Goal: Check status: Check status

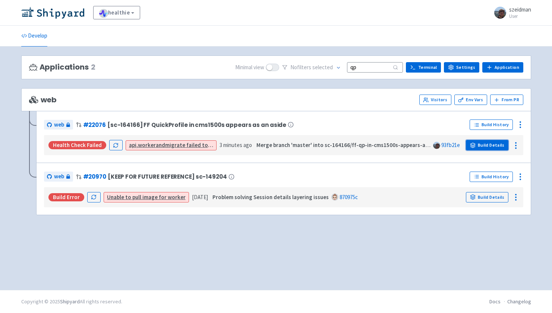
click at [478, 144] on link "Build Details" at bounding box center [487, 145] width 42 height 10
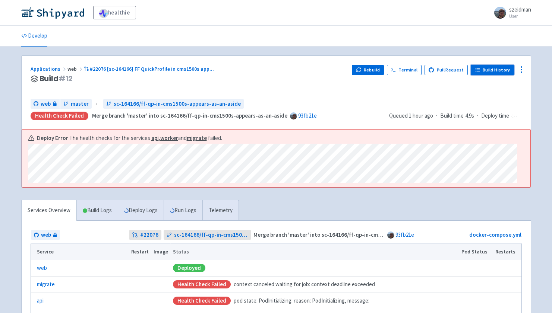
click at [498, 71] on link "Build History" at bounding box center [491, 70] width 43 height 10
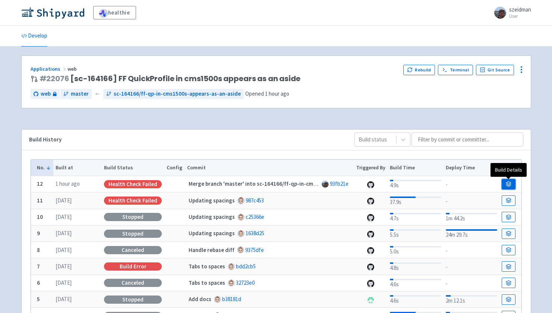
click at [510, 181] on icon at bounding box center [508, 184] width 6 height 6
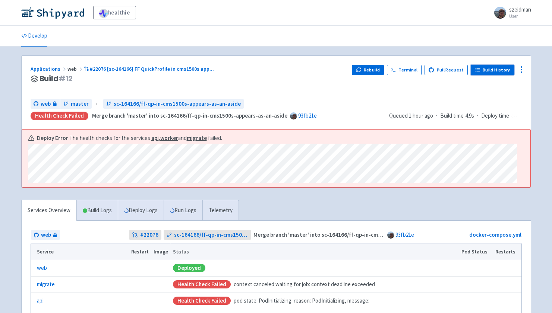
click at [493, 72] on link "Build History" at bounding box center [491, 70] width 43 height 10
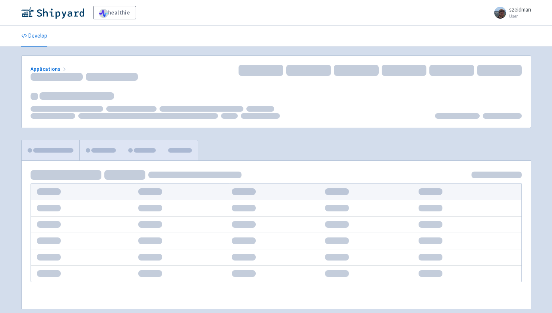
click at [274, 149] on div "Service Overview Build Logs Run Logs Telemetry" at bounding box center [276, 229] width 518 height 178
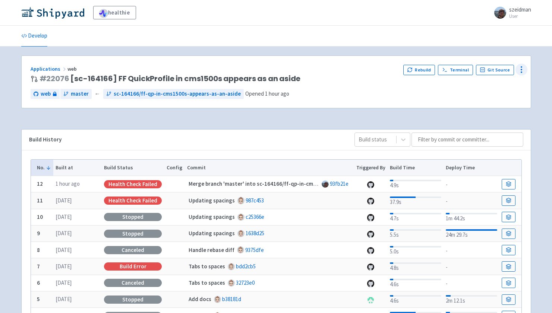
click at [519, 68] on icon at bounding box center [521, 69] width 9 height 9
click at [504, 99] on span "Data Dashboard" at bounding box center [488, 100] width 38 height 10
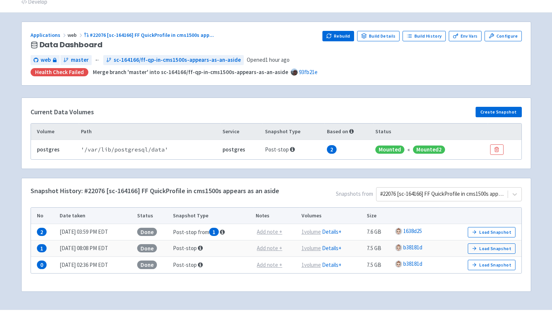
scroll to position [35, 0]
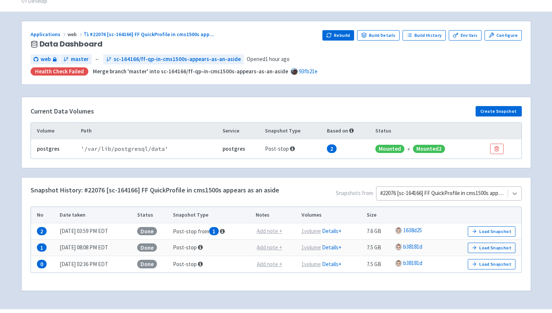
click at [512, 190] on div at bounding box center [514, 193] width 13 height 13
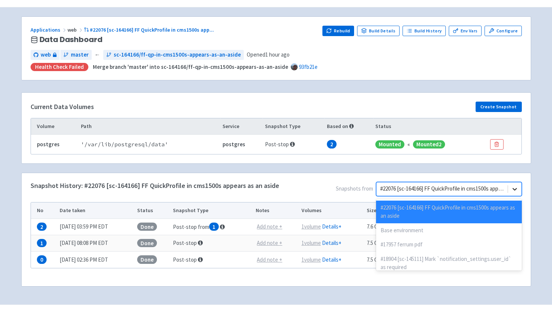
scroll to position [40, 0]
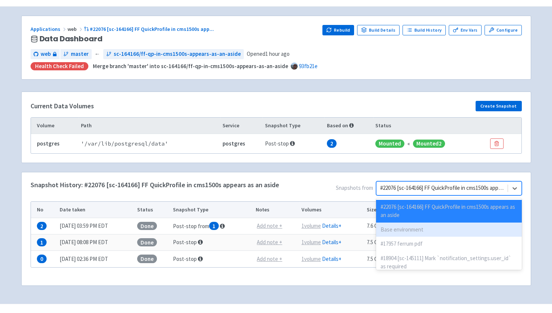
click at [483, 229] on div "Base environment" at bounding box center [449, 230] width 146 height 15
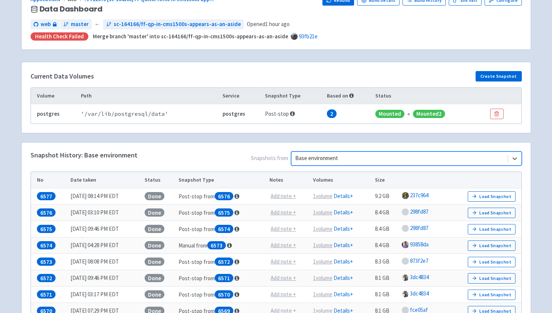
scroll to position [76, 0]
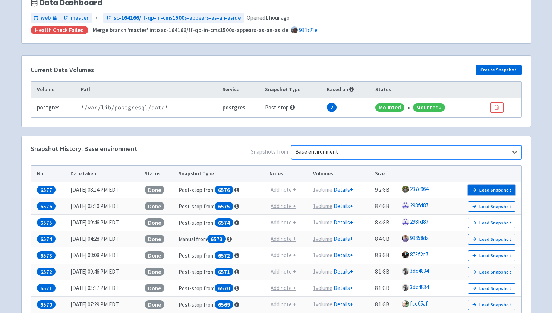
click at [486, 187] on button "Load Snapshot" at bounding box center [491, 190] width 48 height 10
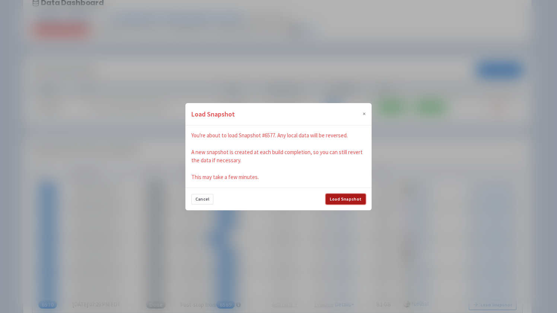
click at [344, 196] on button "Load Snapshot" at bounding box center [346, 199] width 40 height 10
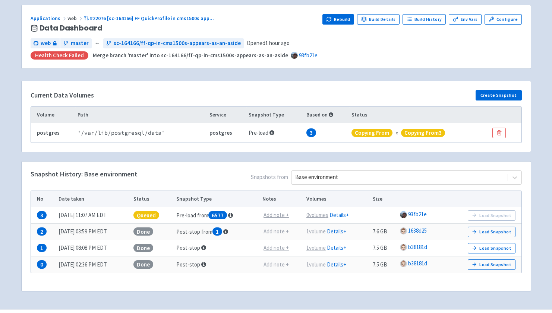
scroll to position [70, 0]
